Goal: Communication & Community: Answer question/provide support

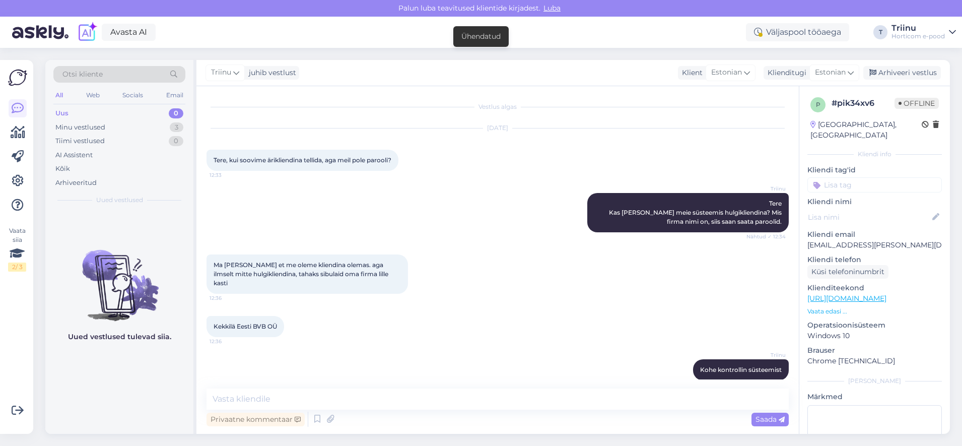
scroll to position [331, 0]
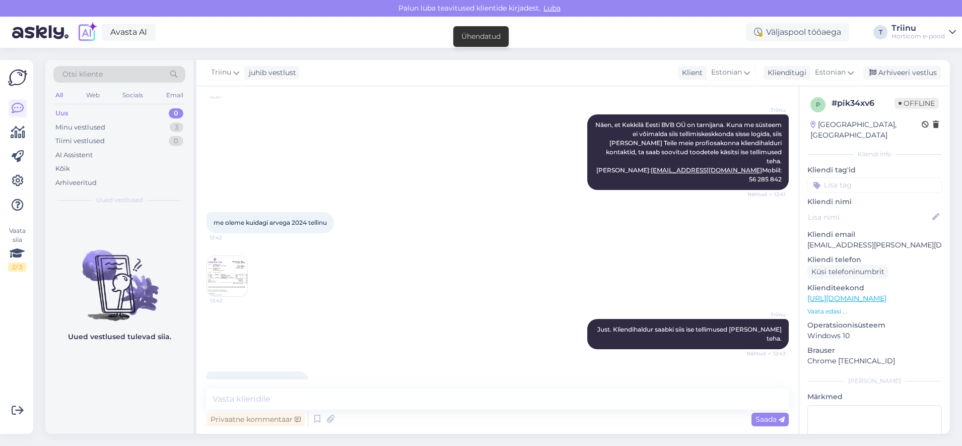
click at [68, 114] on div "Uus" at bounding box center [61, 113] width 13 height 10
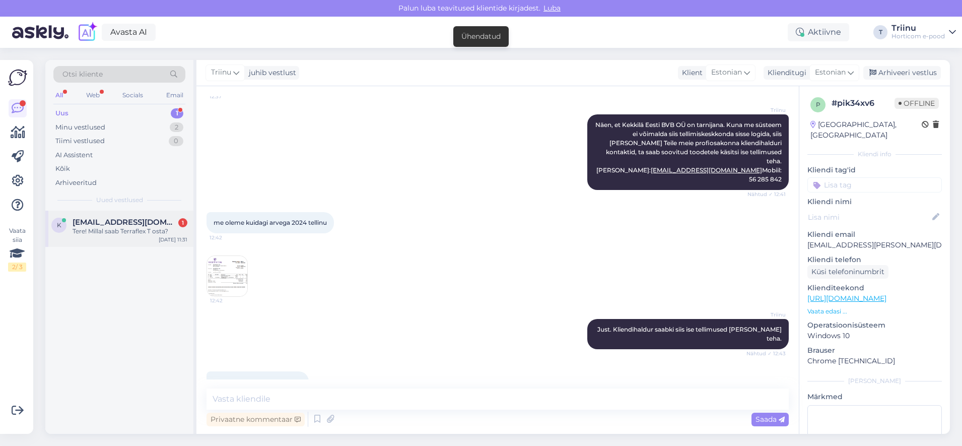
click at [96, 228] on div "Tere! Millal saab Terraflex T osta?" at bounding box center [130, 231] width 115 height 9
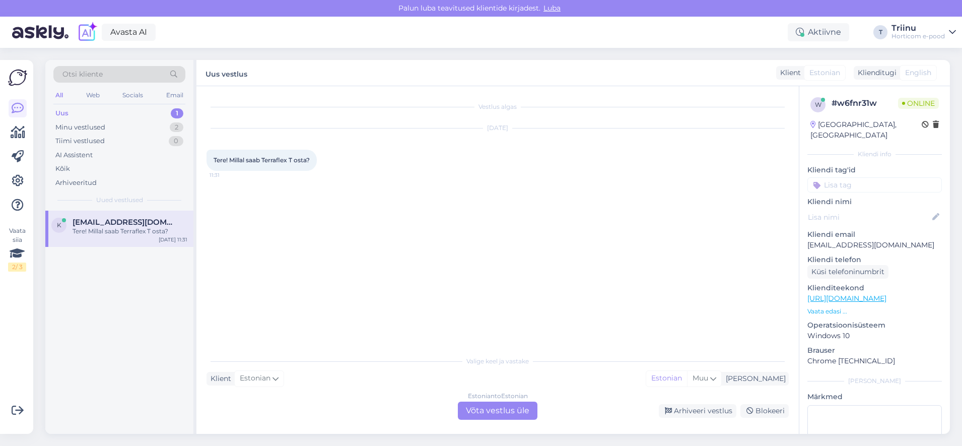
click at [490, 412] on div "Estonian to Estonian Võta vestlus üle" at bounding box center [498, 410] width 80 height 18
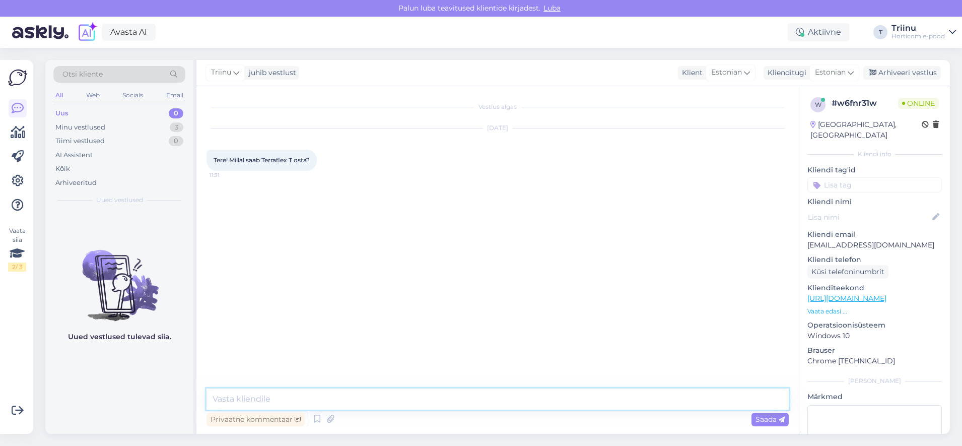
click at [282, 402] on textarea at bounding box center [498, 398] width 582 height 21
type textarea "[PERSON_NAME] vaatan süsteemist järele"
click at [317, 402] on textarea at bounding box center [498, 398] width 582 height 21
type textarea "S"
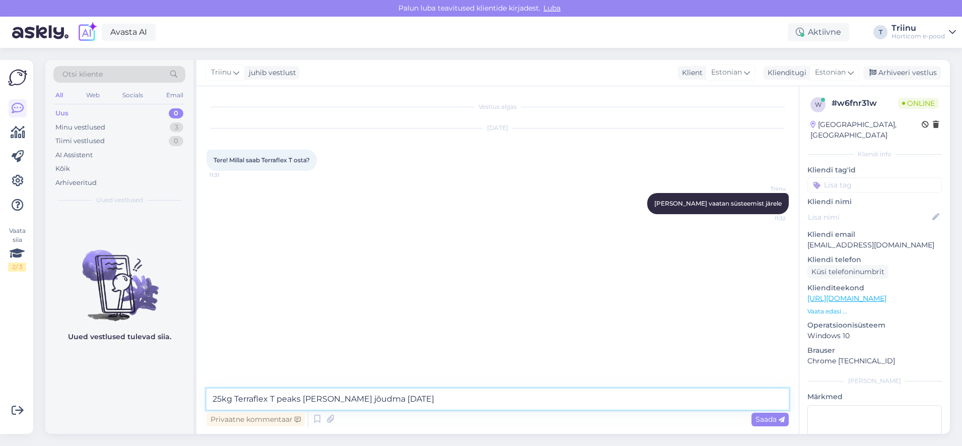
type textarea "25kg Terraflex T peaks [PERSON_NAME] jõudma [DATE]."
type textarea "Hetkel on kohe saadaval Terraflec C NPK [DATE] +me 25kg"
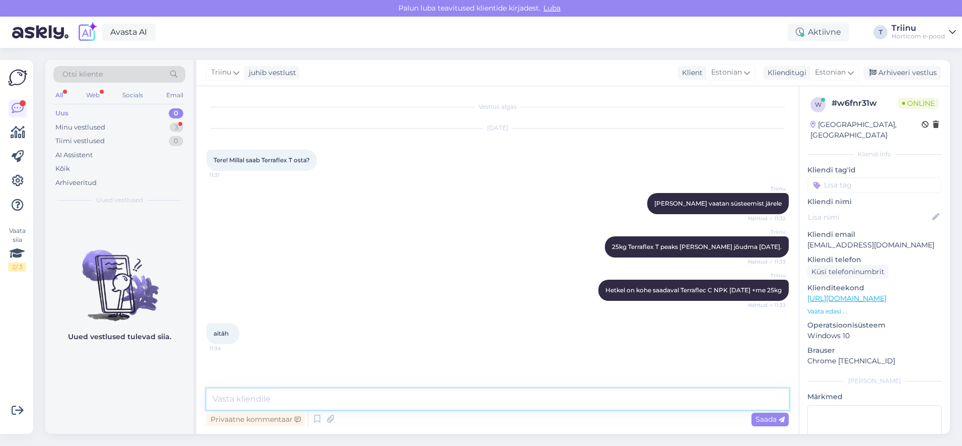
click at [243, 402] on textarea at bounding box center [498, 398] width 582 height 21
type textarea "Kui on veel küsimusi, siis aitan hea meelega. Ilusat päeva!"
